Goal: Navigation & Orientation: Find specific page/section

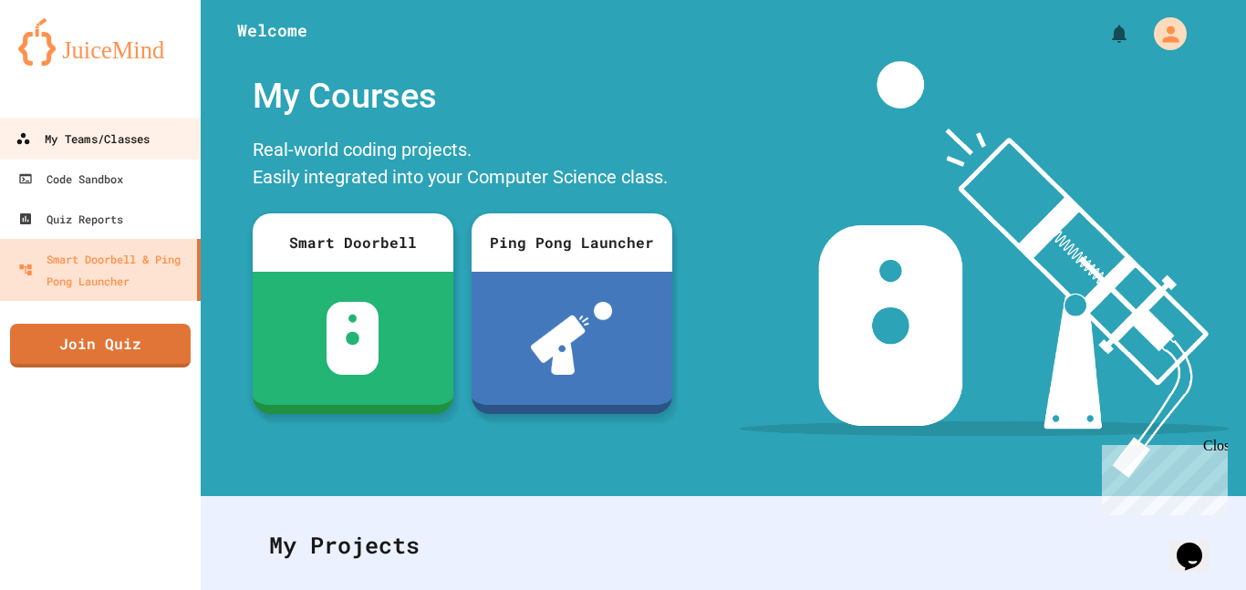
click at [95, 130] on div "My Teams/Classes" at bounding box center [83, 139] width 134 height 23
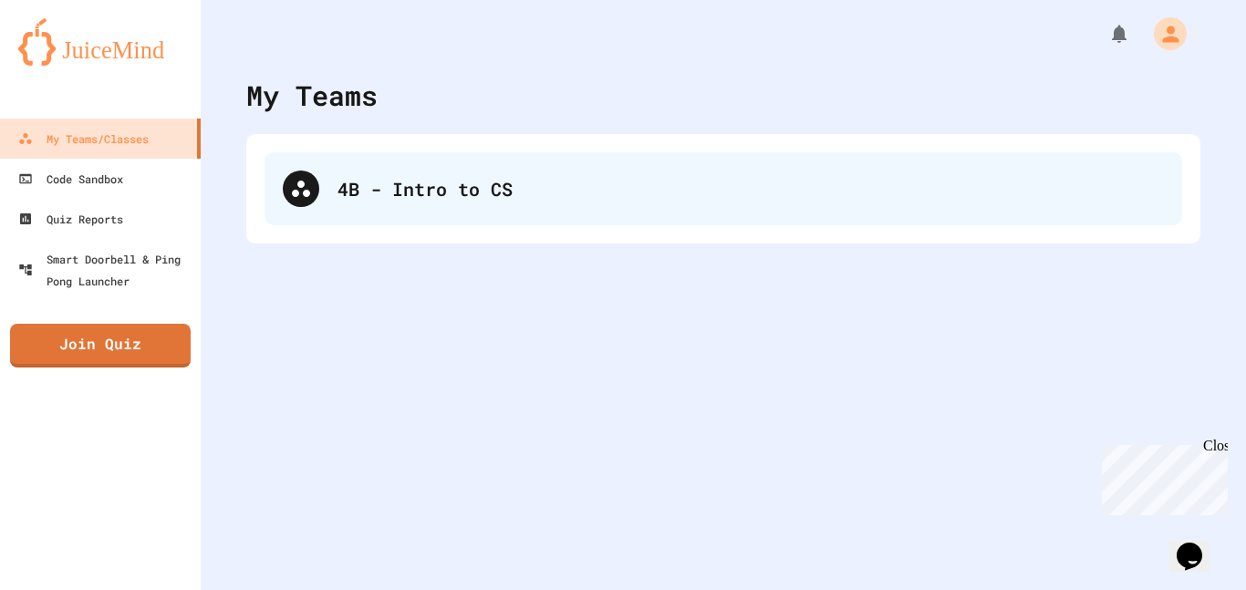
click at [383, 165] on div "4B - Intro to CS" at bounding box center [723, 188] width 918 height 73
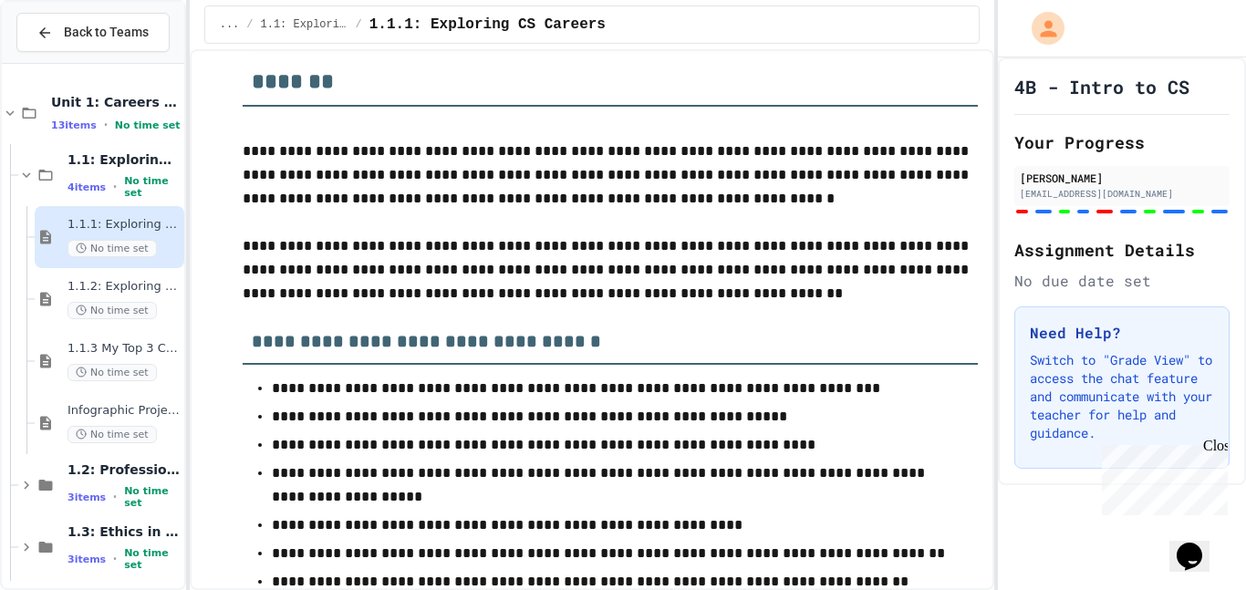
scroll to position [8167, 0]
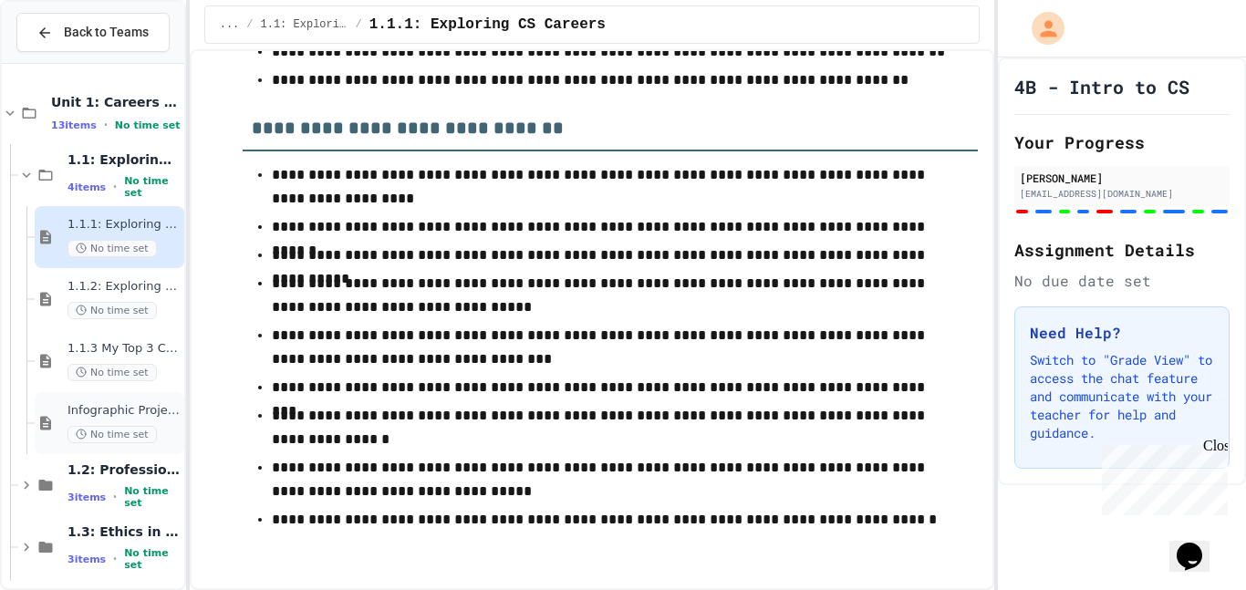
click at [135, 420] on div "Infographic Project: Your favorite CS No time set" at bounding box center [123, 423] width 113 height 40
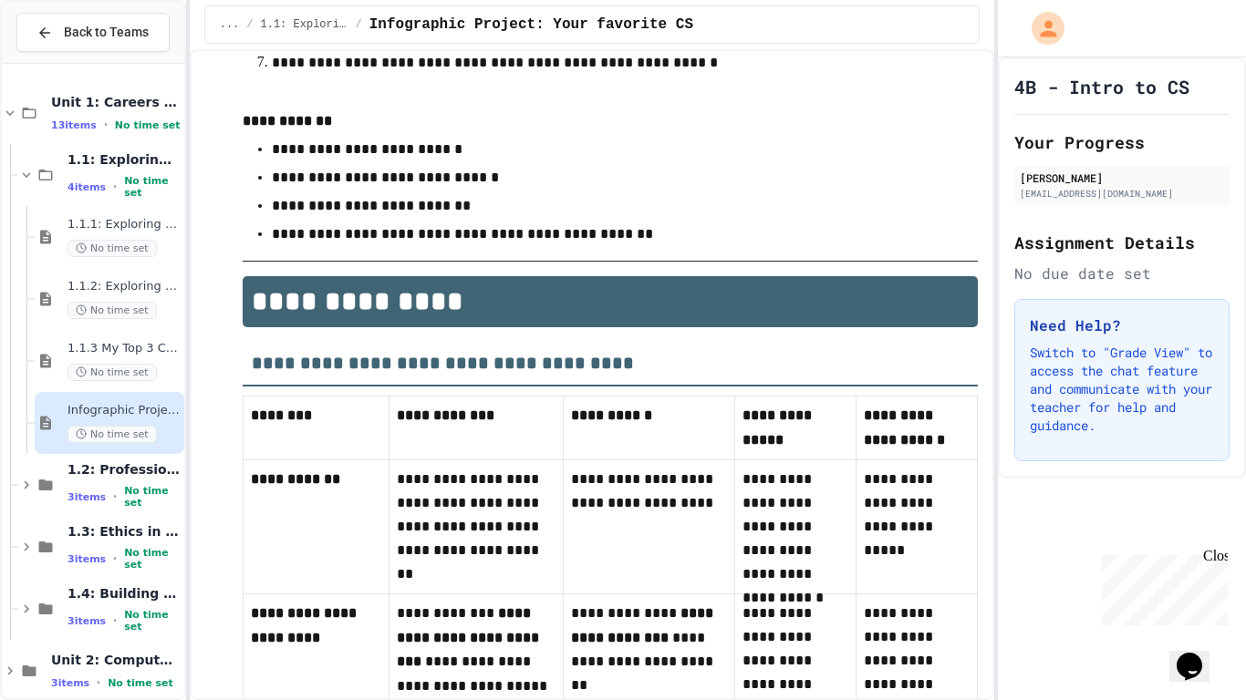
scroll to position [368, 0]
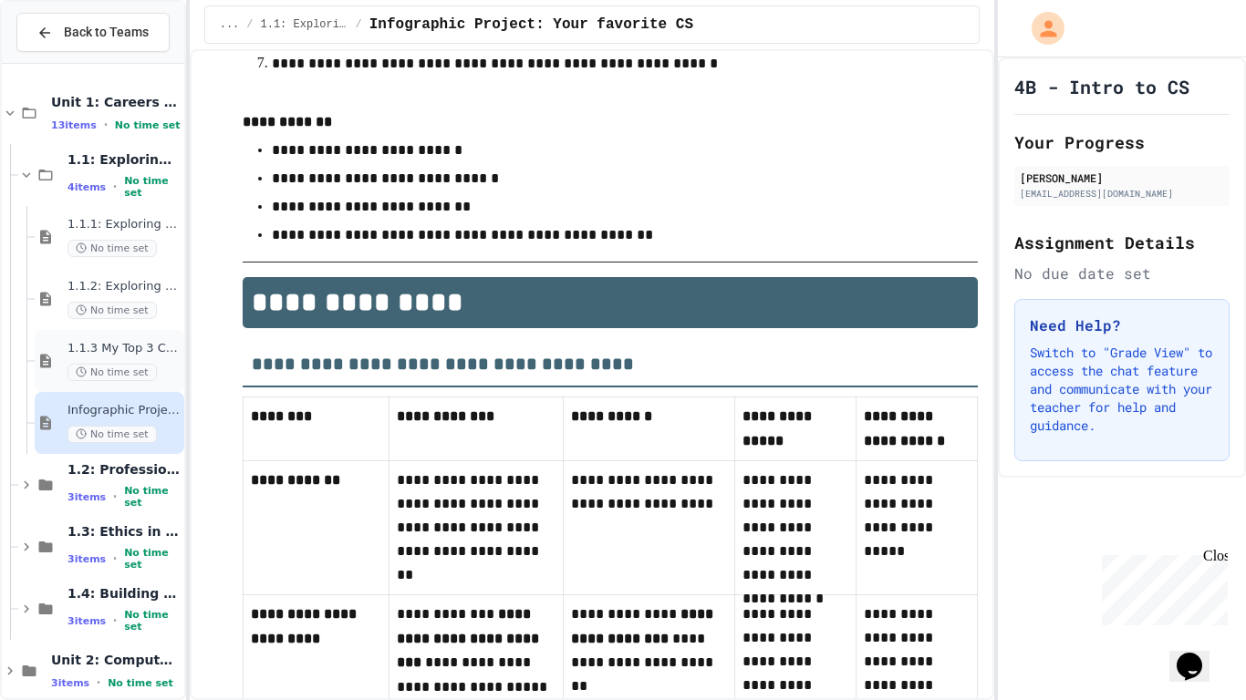
click at [131, 346] on span "1.1.3 My Top 3 CS Careers!" at bounding box center [123, 349] width 113 height 16
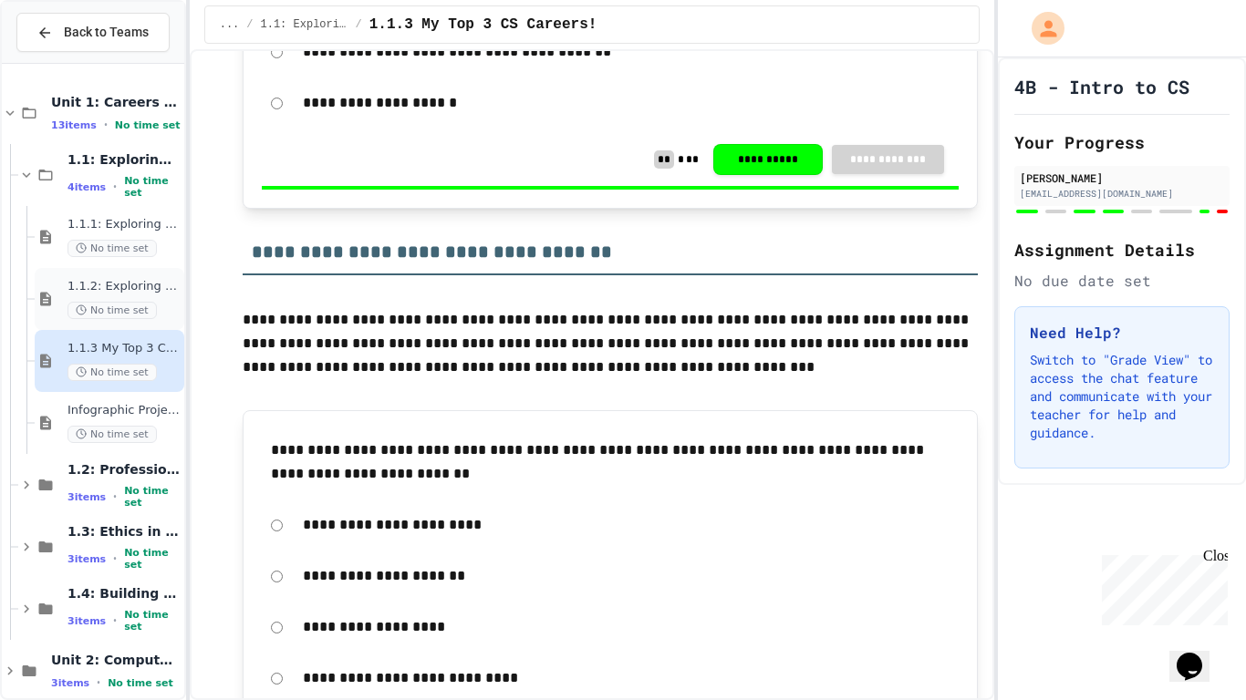
scroll to position [1518, 0]
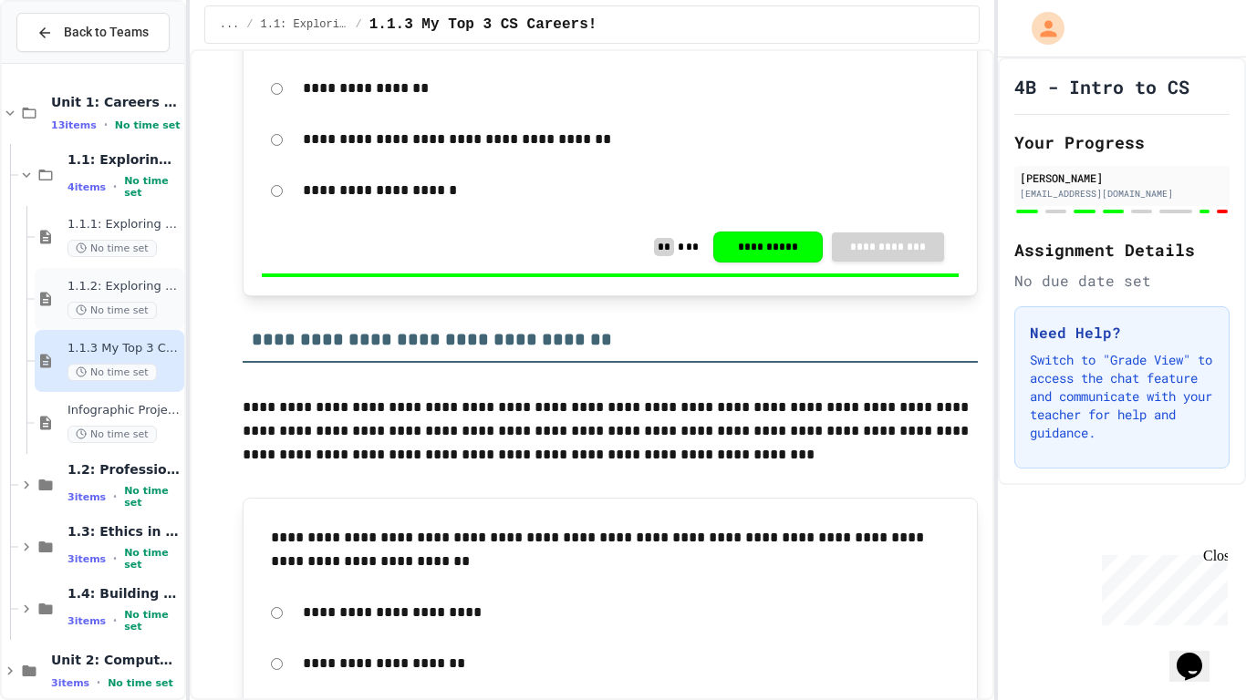
click at [114, 306] on span "No time set" at bounding box center [111, 310] width 89 height 17
